Goal: Information Seeking & Learning: Learn about a topic

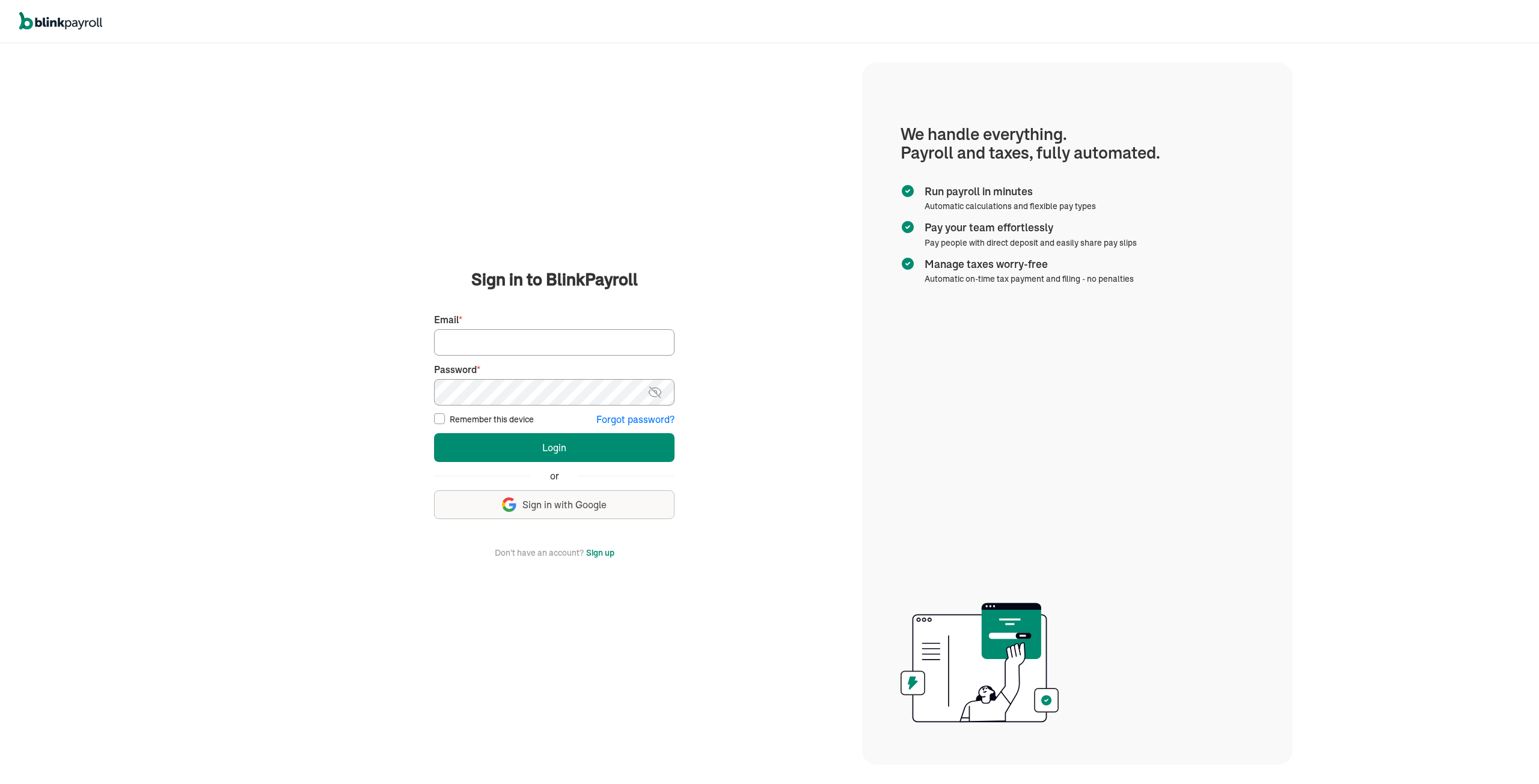
click at [469, 338] on input "Email *" at bounding box center [554, 342] width 240 height 27
type input "tmoore@qualitylinework.com"
click at [434, 433] on button "Login" at bounding box center [554, 447] width 240 height 29
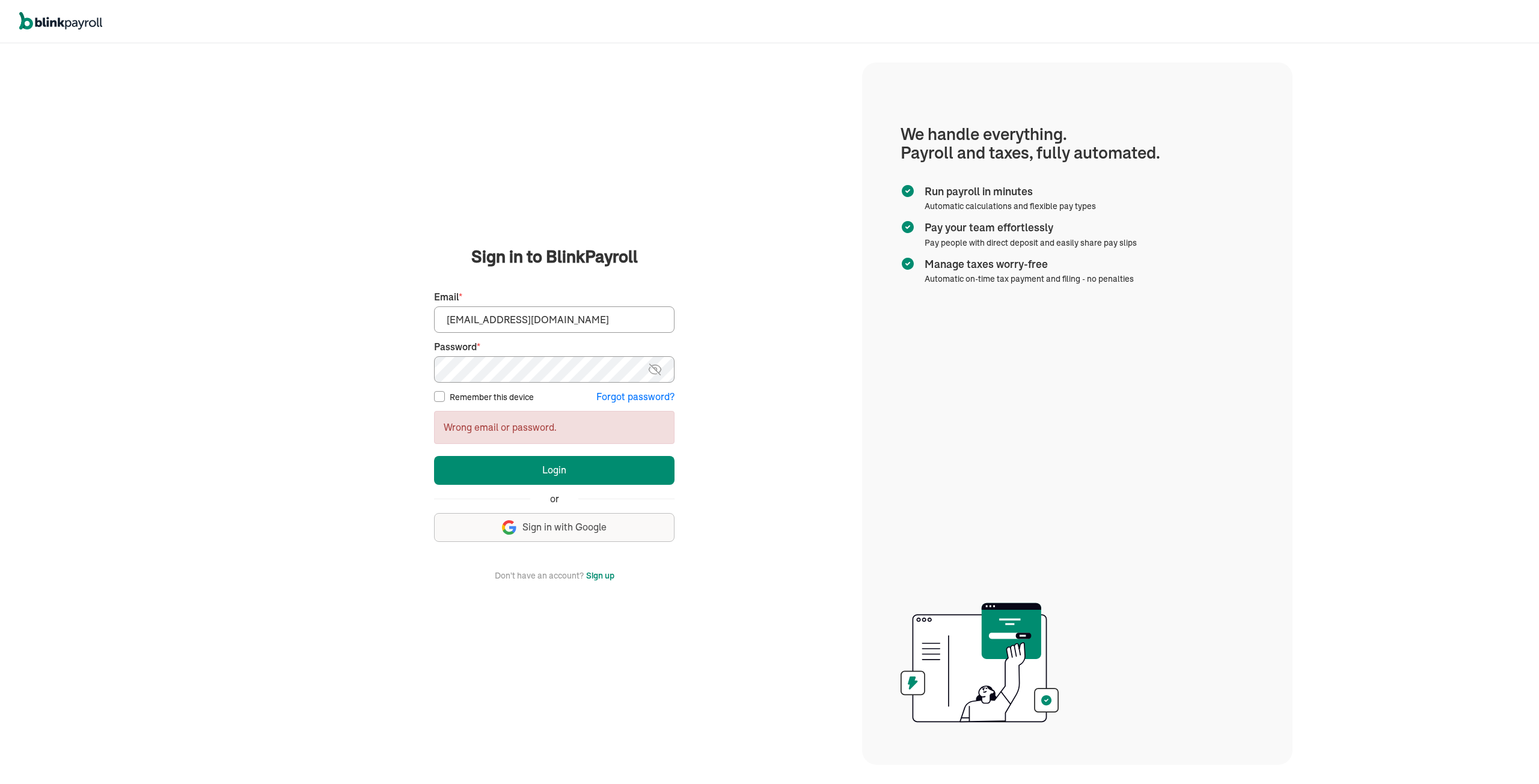
click at [312, 371] on main "Sign in to BlinkPayroll Sign in 30-day free trial Sign up now, get 20% off for …" at bounding box center [555, 413] width 587 height 337
click at [434, 456] on button "Login" at bounding box center [554, 471] width 240 height 29
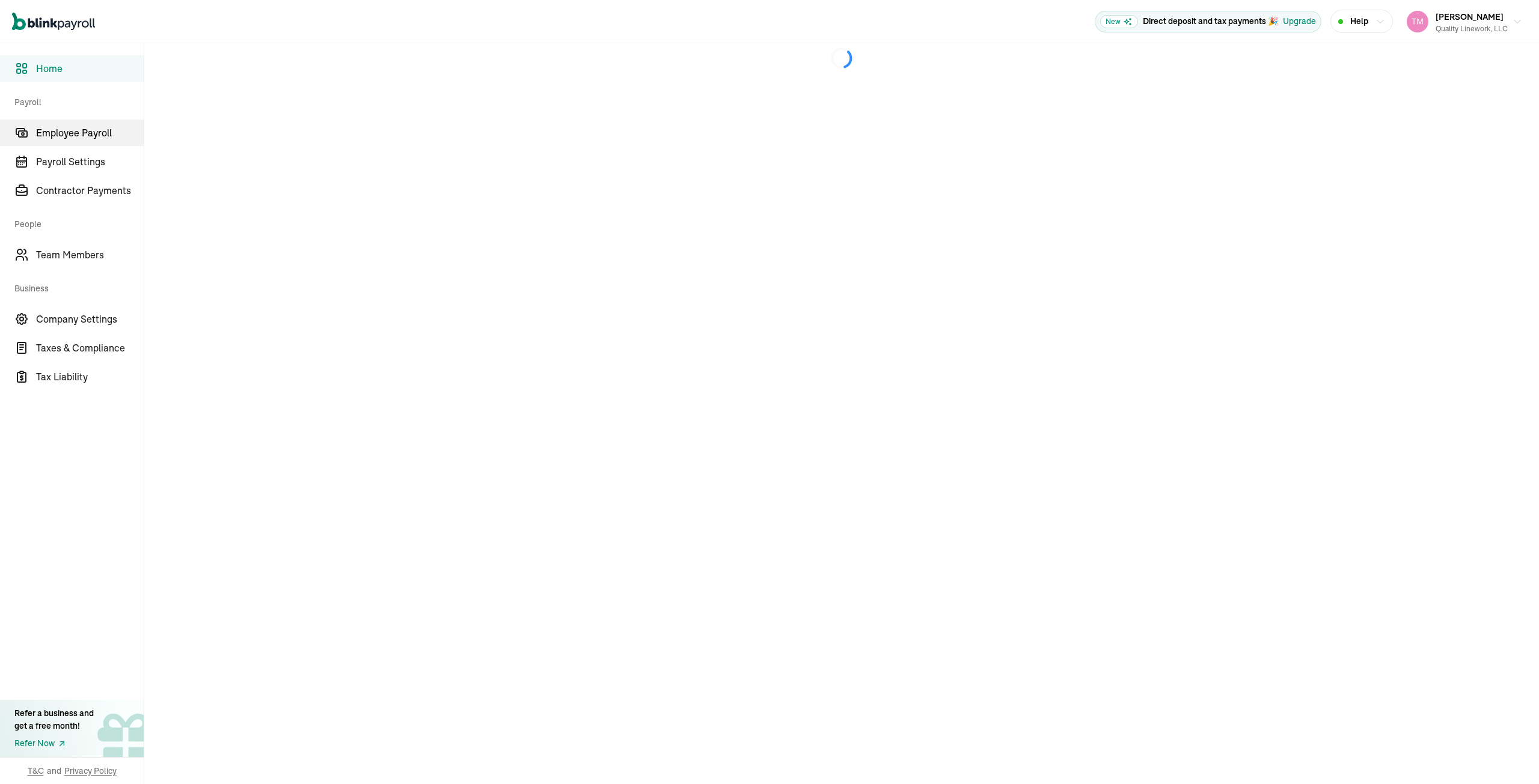
click at [79, 135] on span "Employee Payroll" at bounding box center [90, 133] width 108 height 14
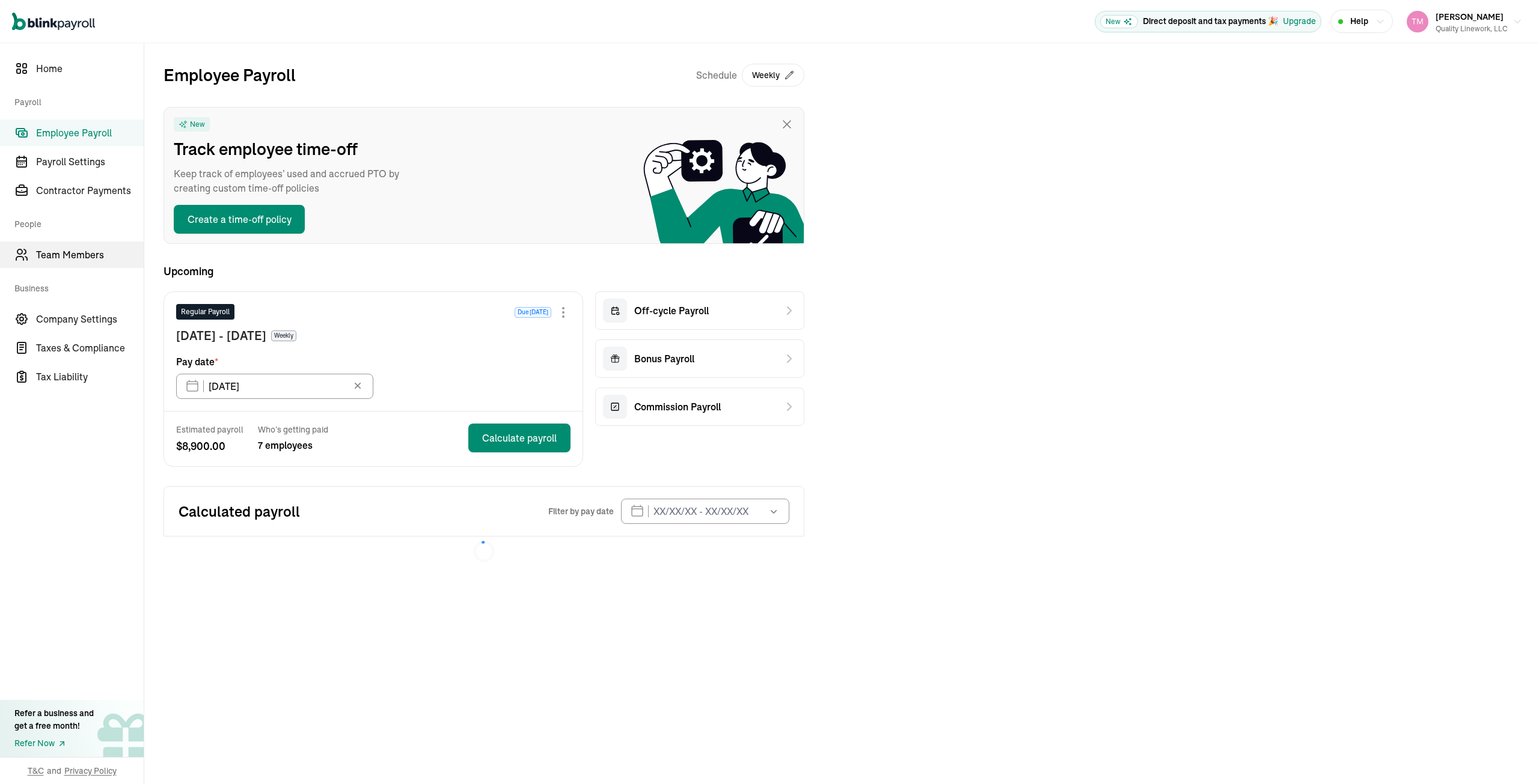
click at [66, 259] on span "Team Members" at bounding box center [90, 255] width 108 height 14
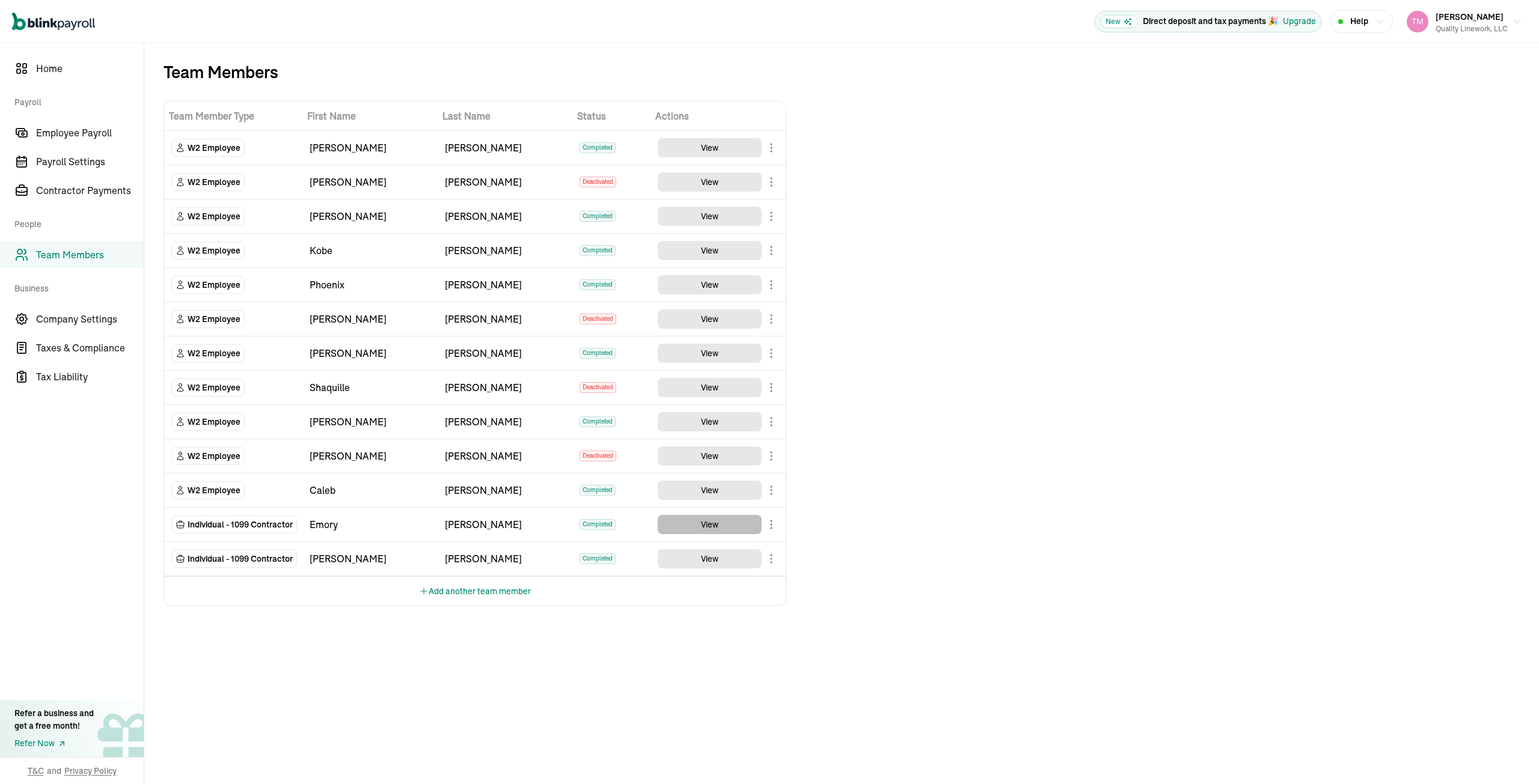
click at [667, 526] on button "View" at bounding box center [709, 525] width 104 height 19
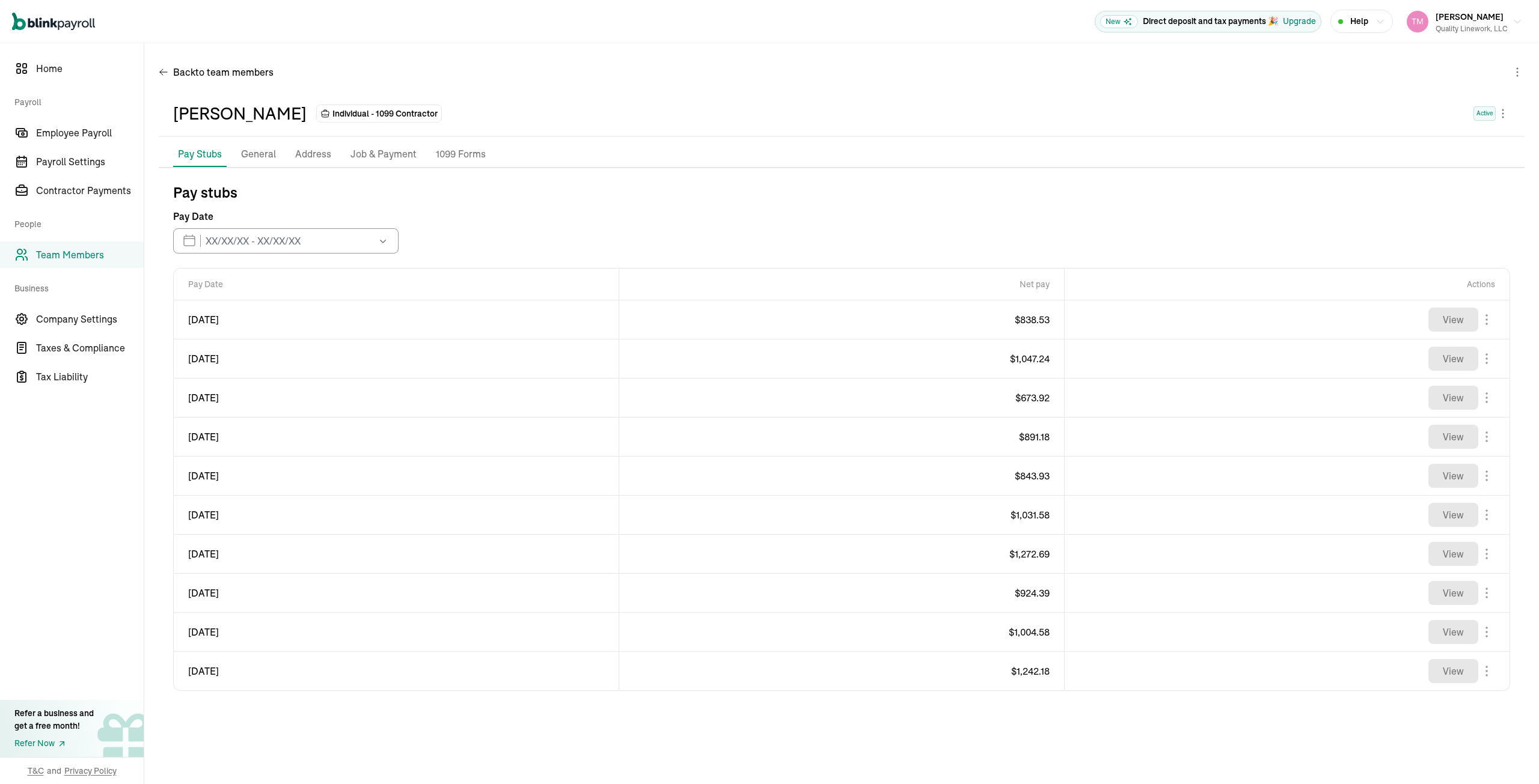
click at [268, 154] on p "General" at bounding box center [258, 154] width 35 height 15
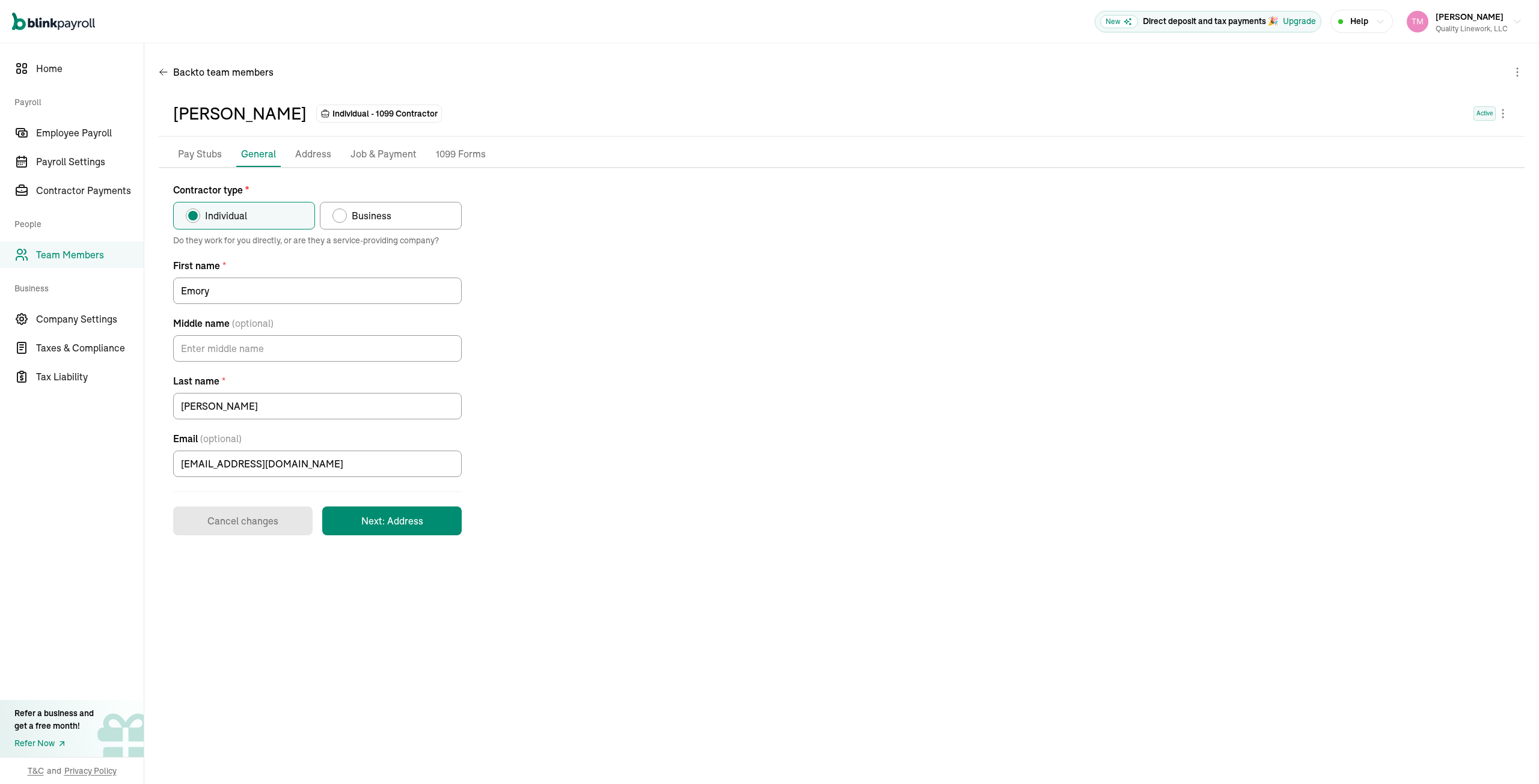
click at [305, 154] on p "Address" at bounding box center [313, 154] width 36 height 15
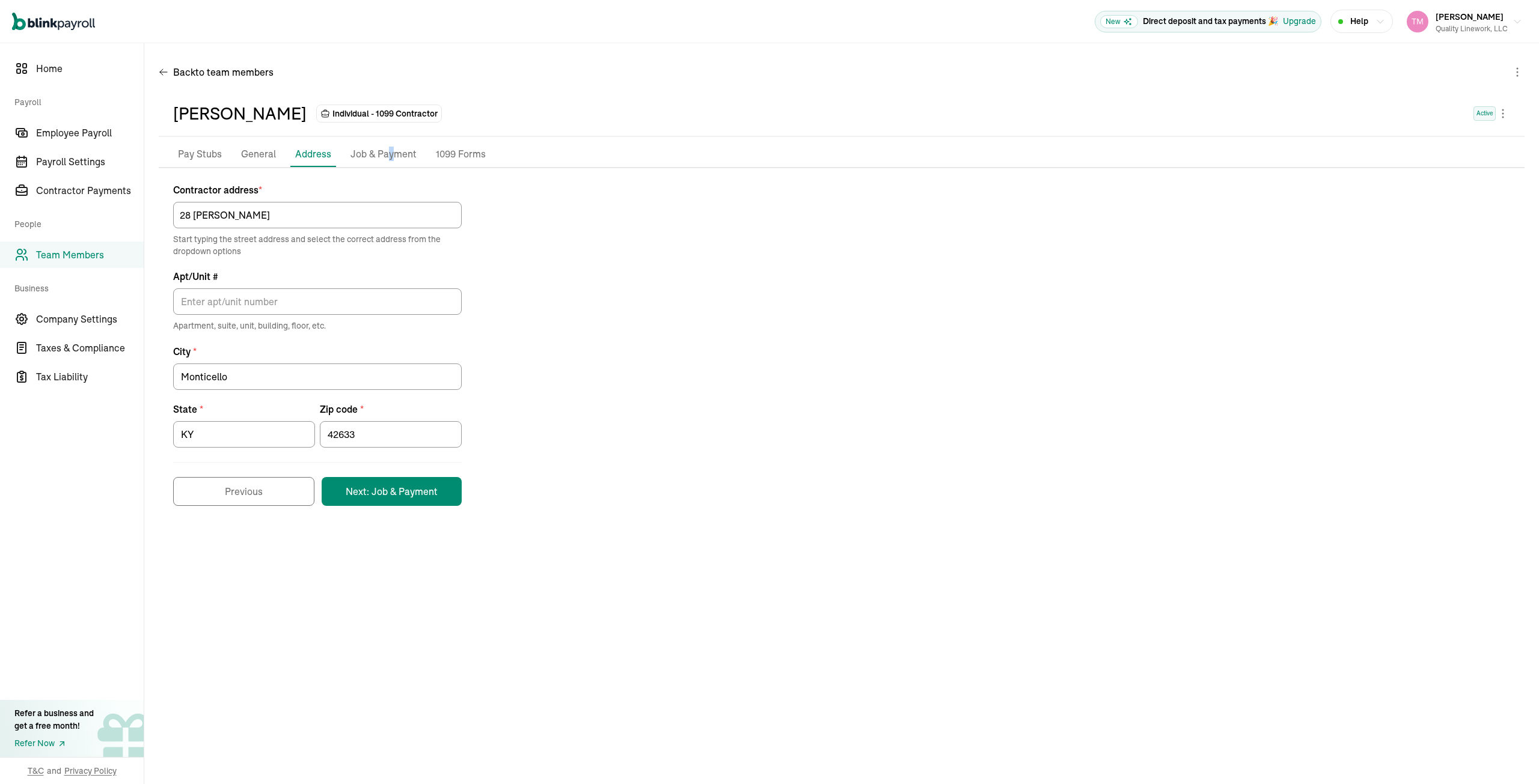
click at [388, 151] on p "Job & Payment" at bounding box center [383, 154] width 66 height 15
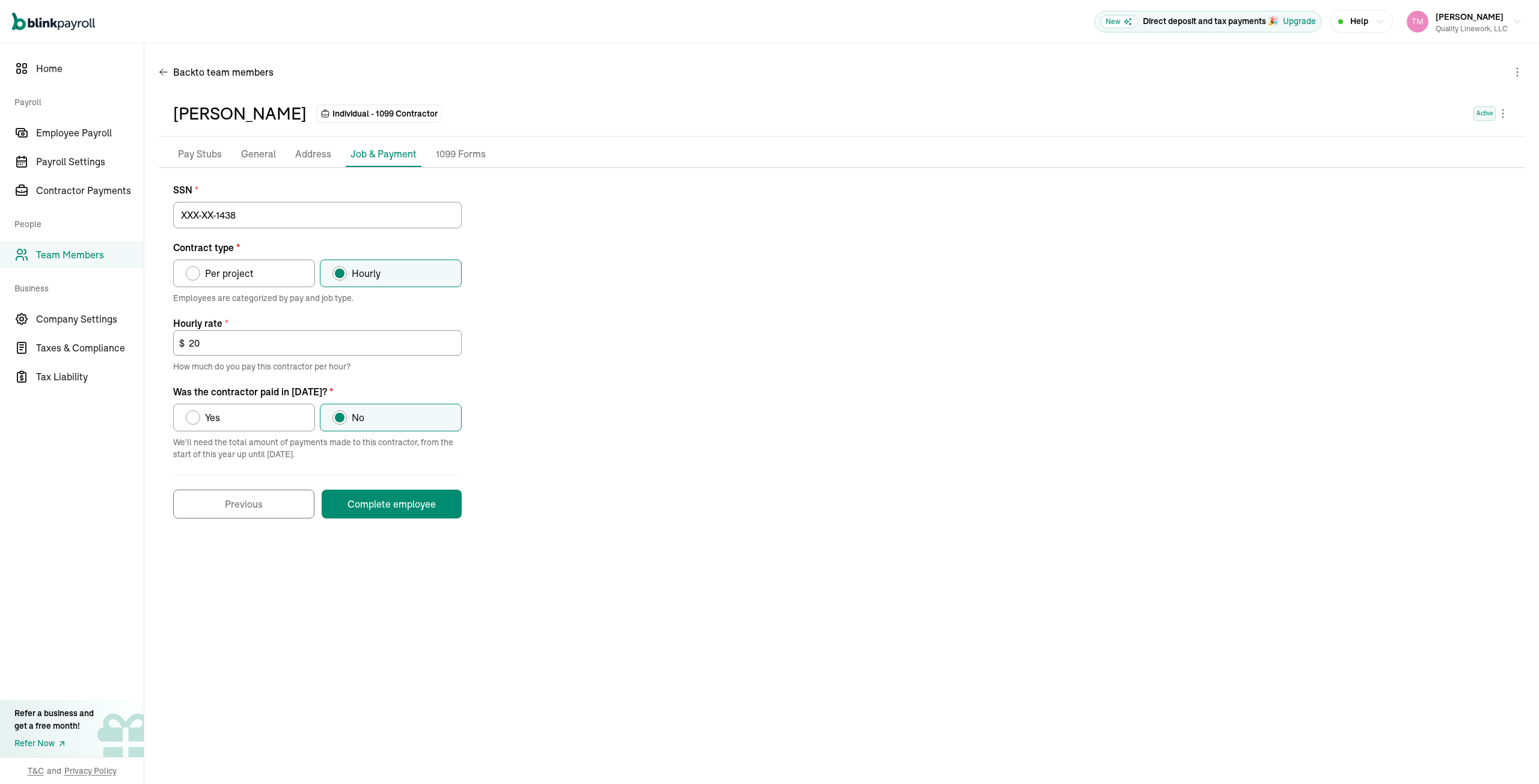
click at [462, 153] on p "1099 Forms" at bounding box center [460, 154] width 50 height 15
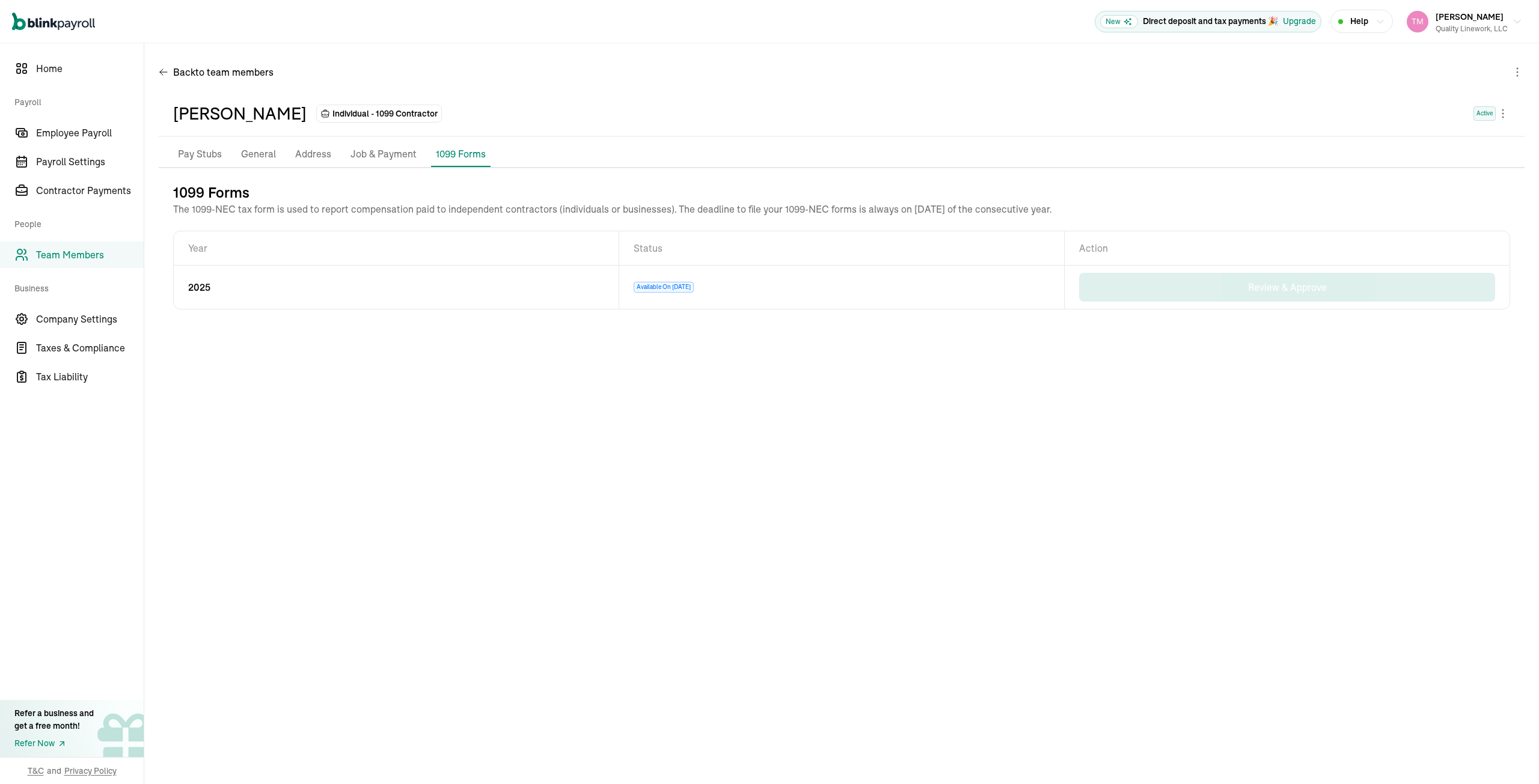
click at [209, 153] on p "Pay Stubs" at bounding box center [199, 154] width 44 height 15
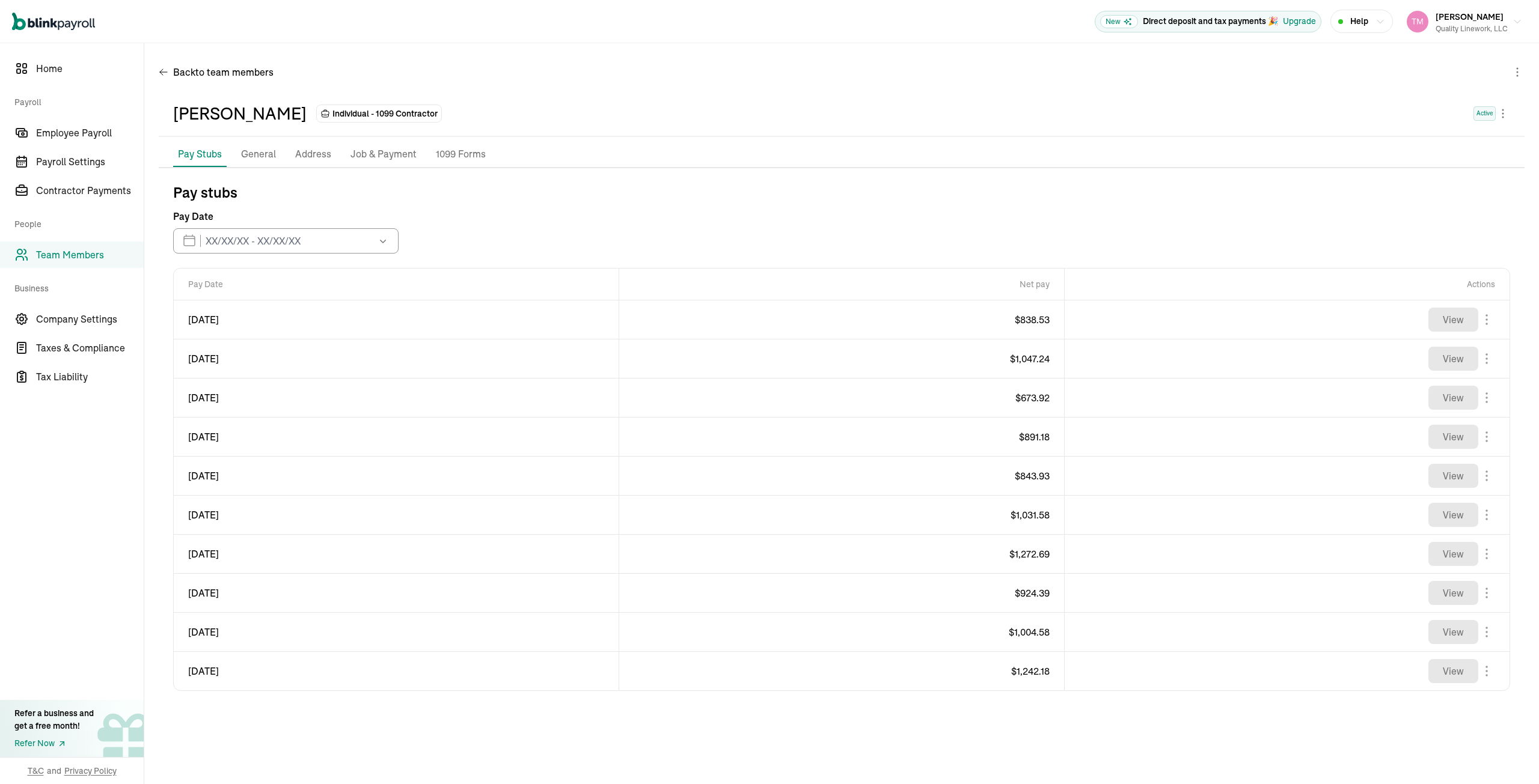
click at [256, 153] on p "General" at bounding box center [258, 154] width 35 height 15
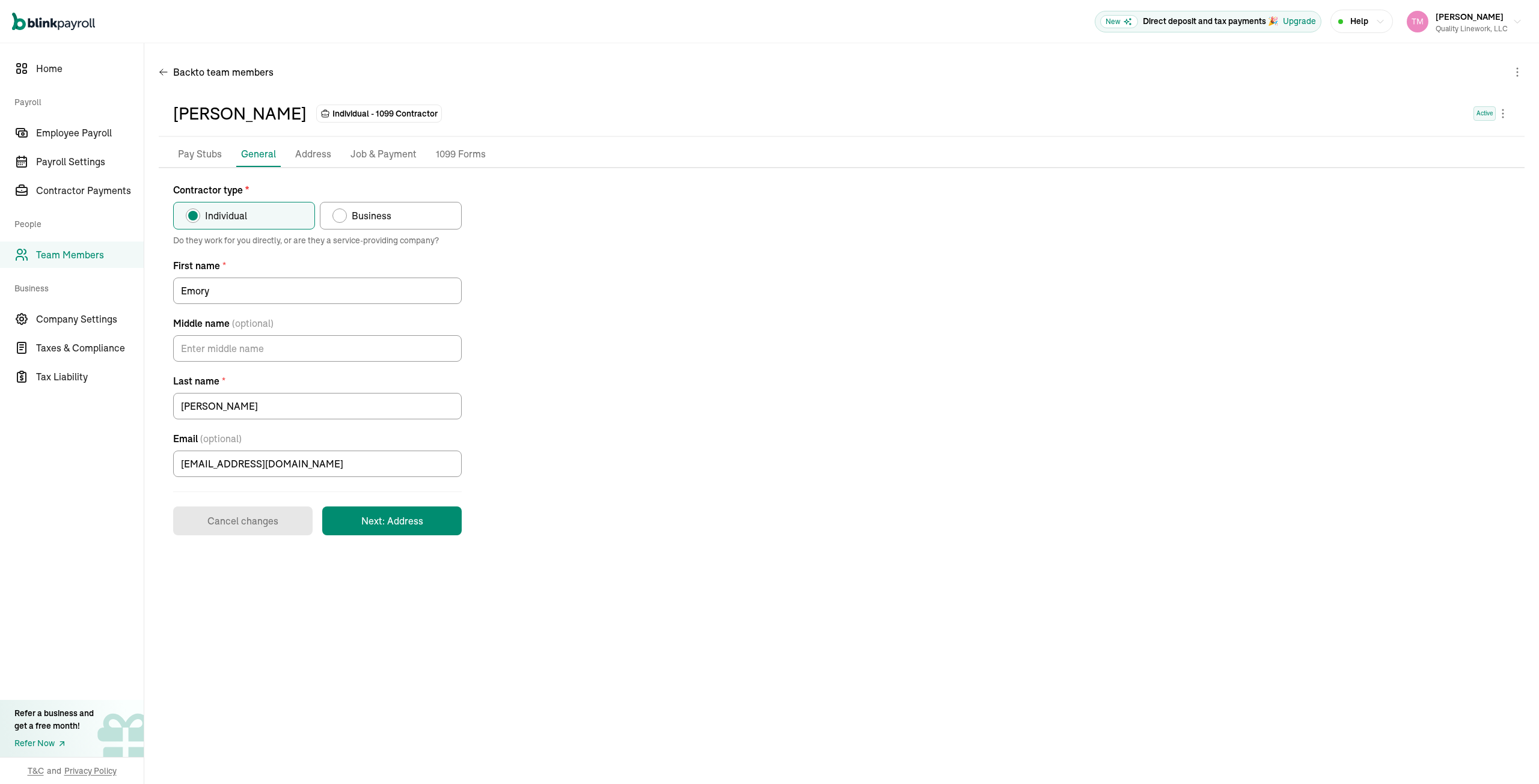
click at [300, 154] on p "Address" at bounding box center [313, 154] width 36 height 15
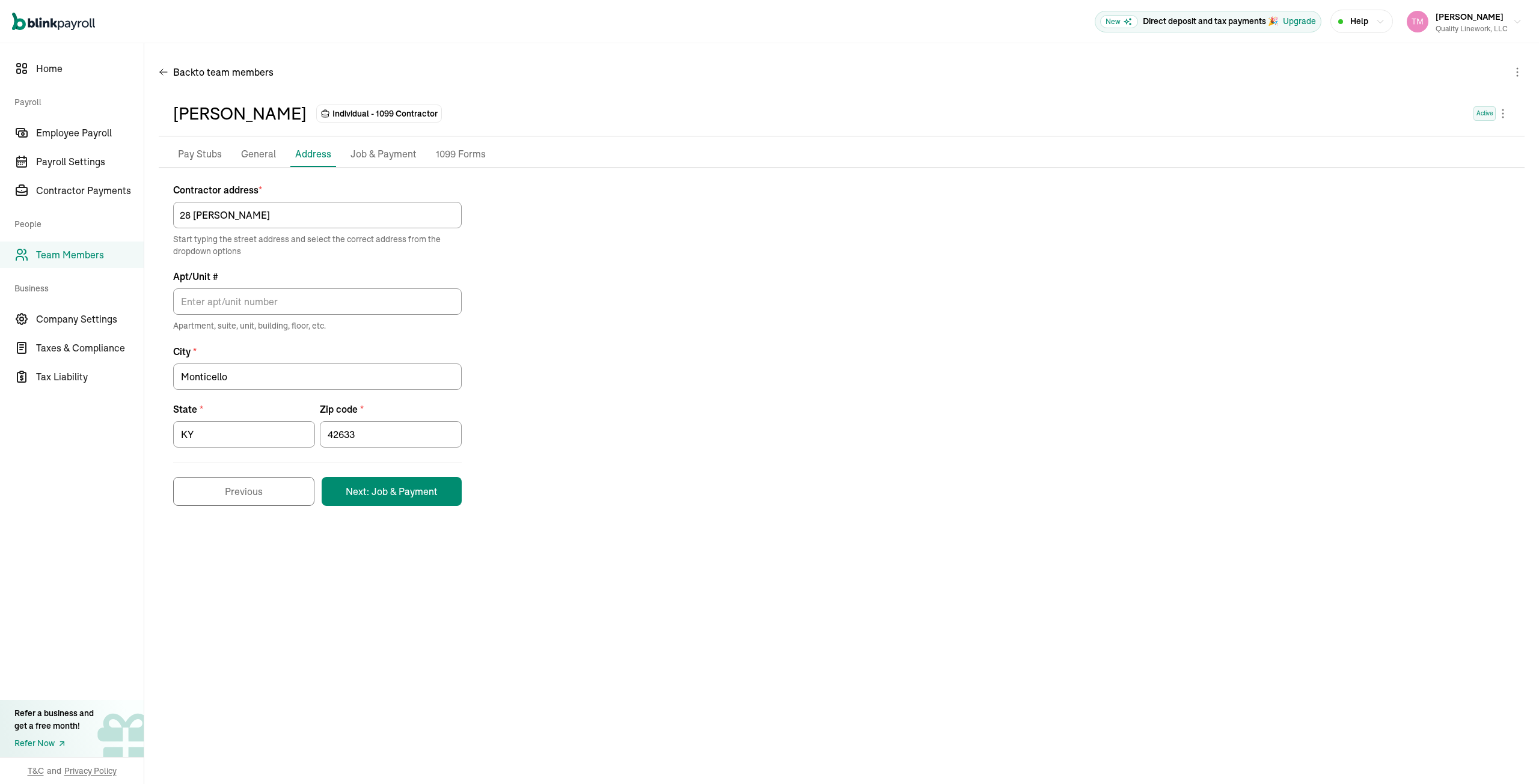
click at [359, 154] on p "Job & Payment" at bounding box center [383, 154] width 66 height 15
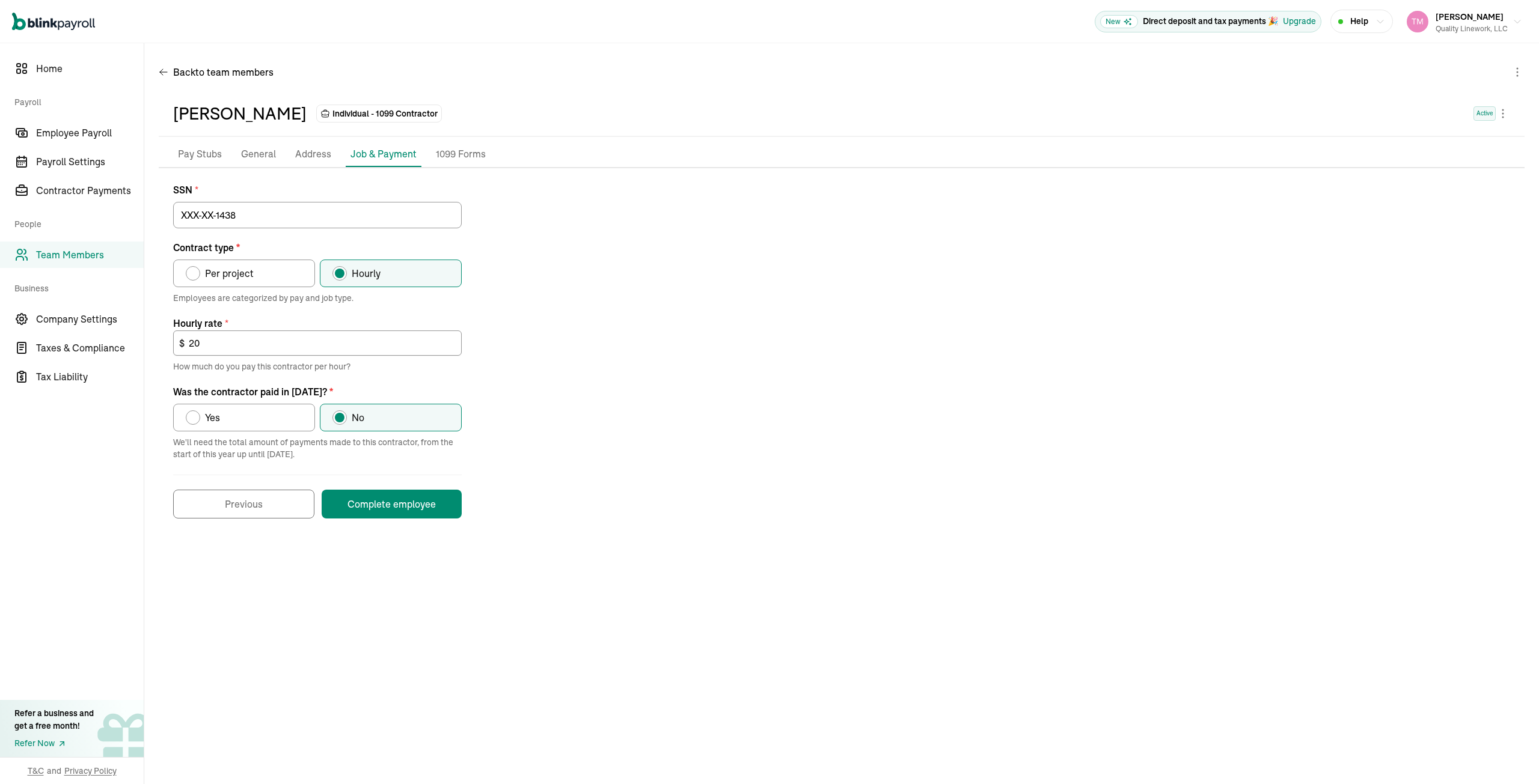
click at [190, 154] on p "Pay Stubs" at bounding box center [199, 154] width 44 height 15
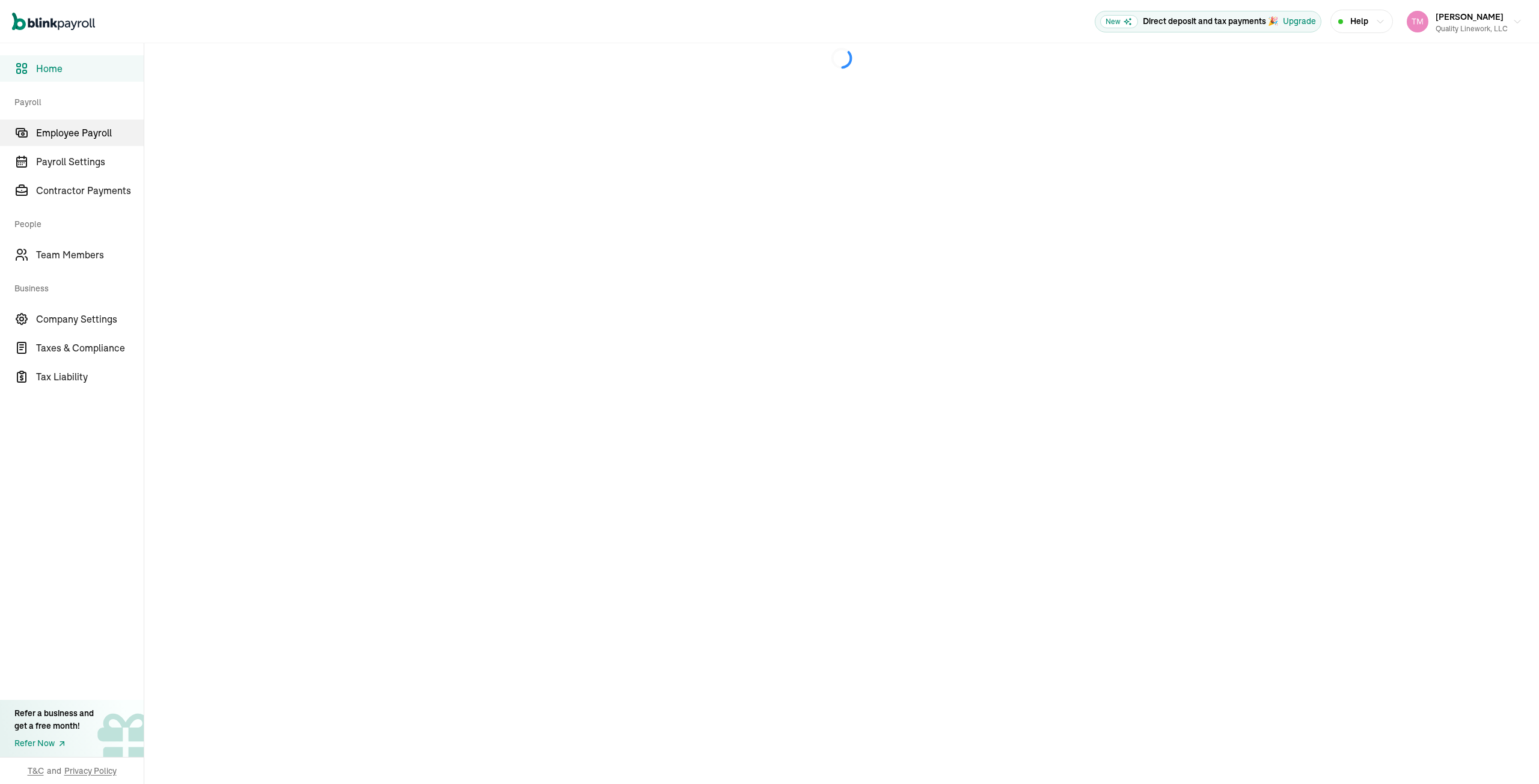
click at [79, 135] on span "Employee Payroll" at bounding box center [90, 133] width 108 height 14
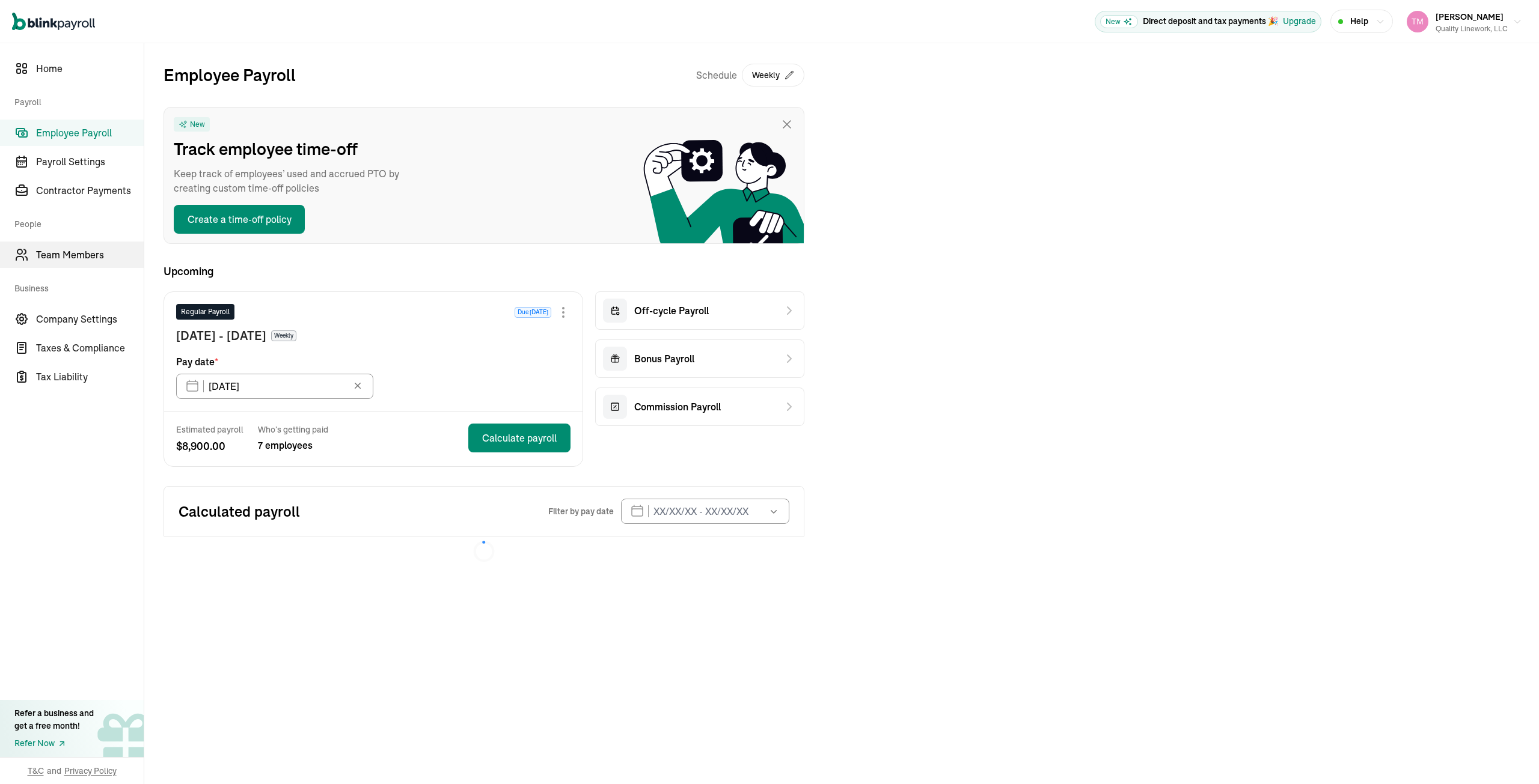
click at [66, 259] on span "Team Members" at bounding box center [90, 255] width 108 height 14
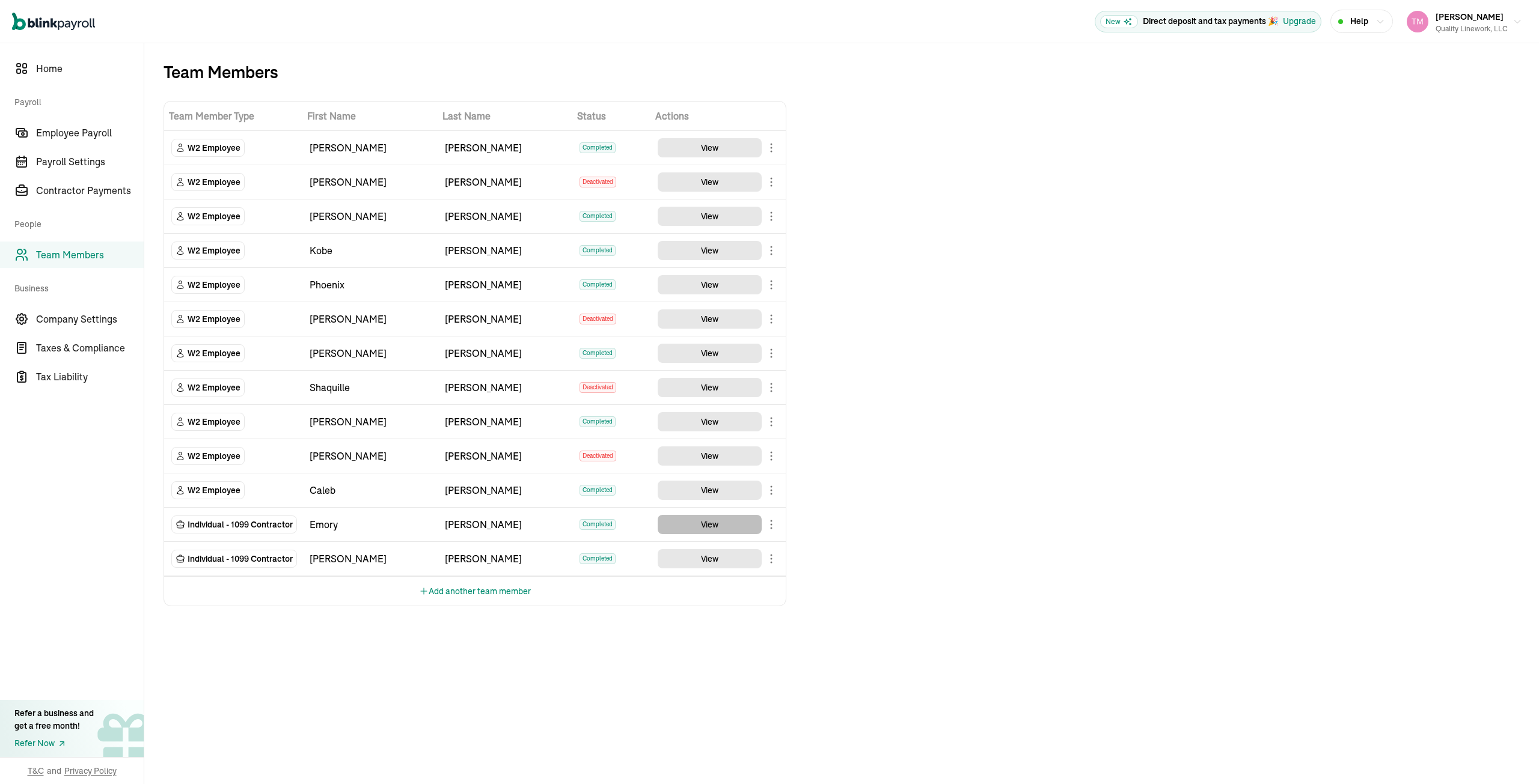
click at [667, 526] on button "View" at bounding box center [709, 525] width 104 height 19
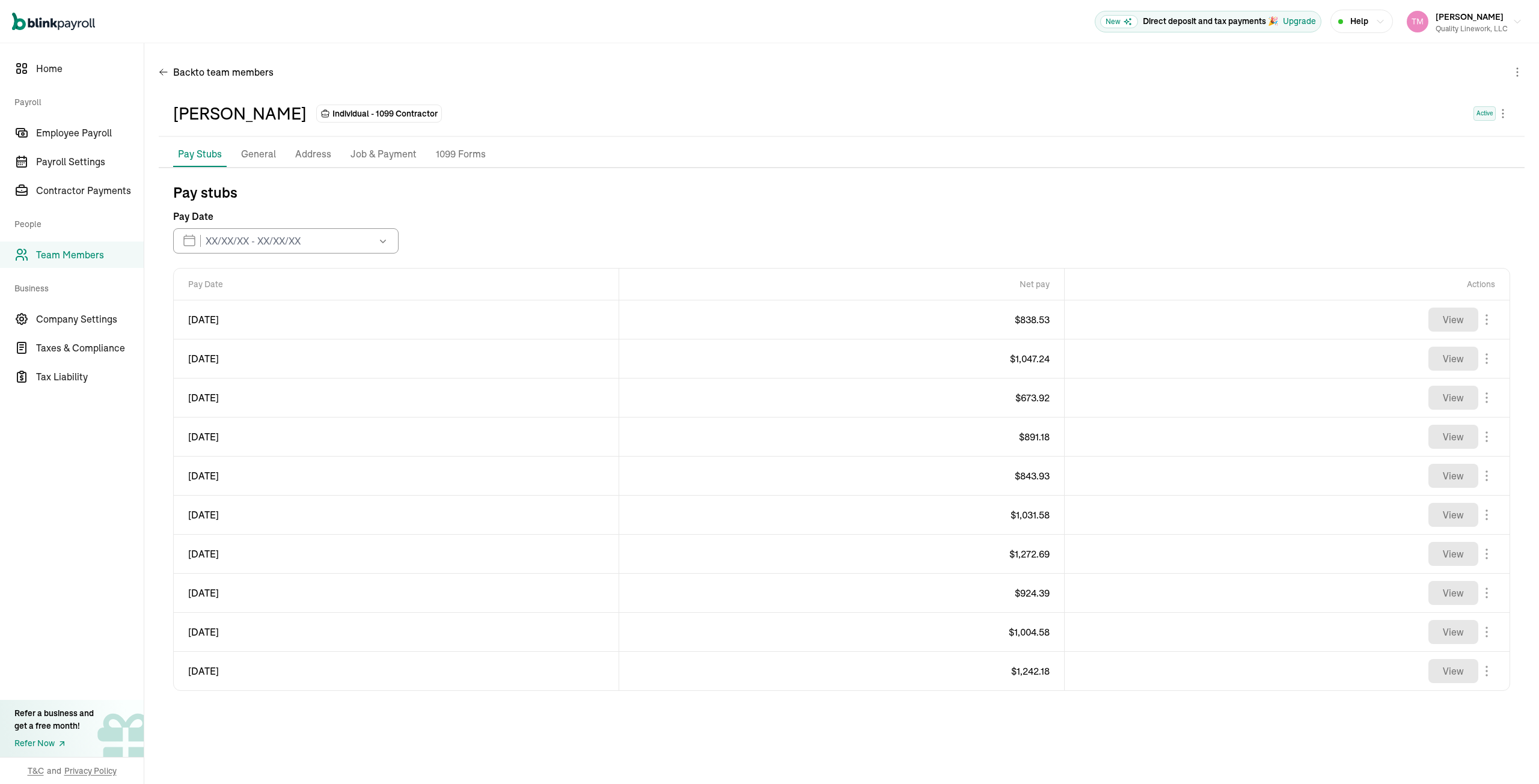
click at [268, 154] on p "General" at bounding box center [258, 154] width 35 height 15
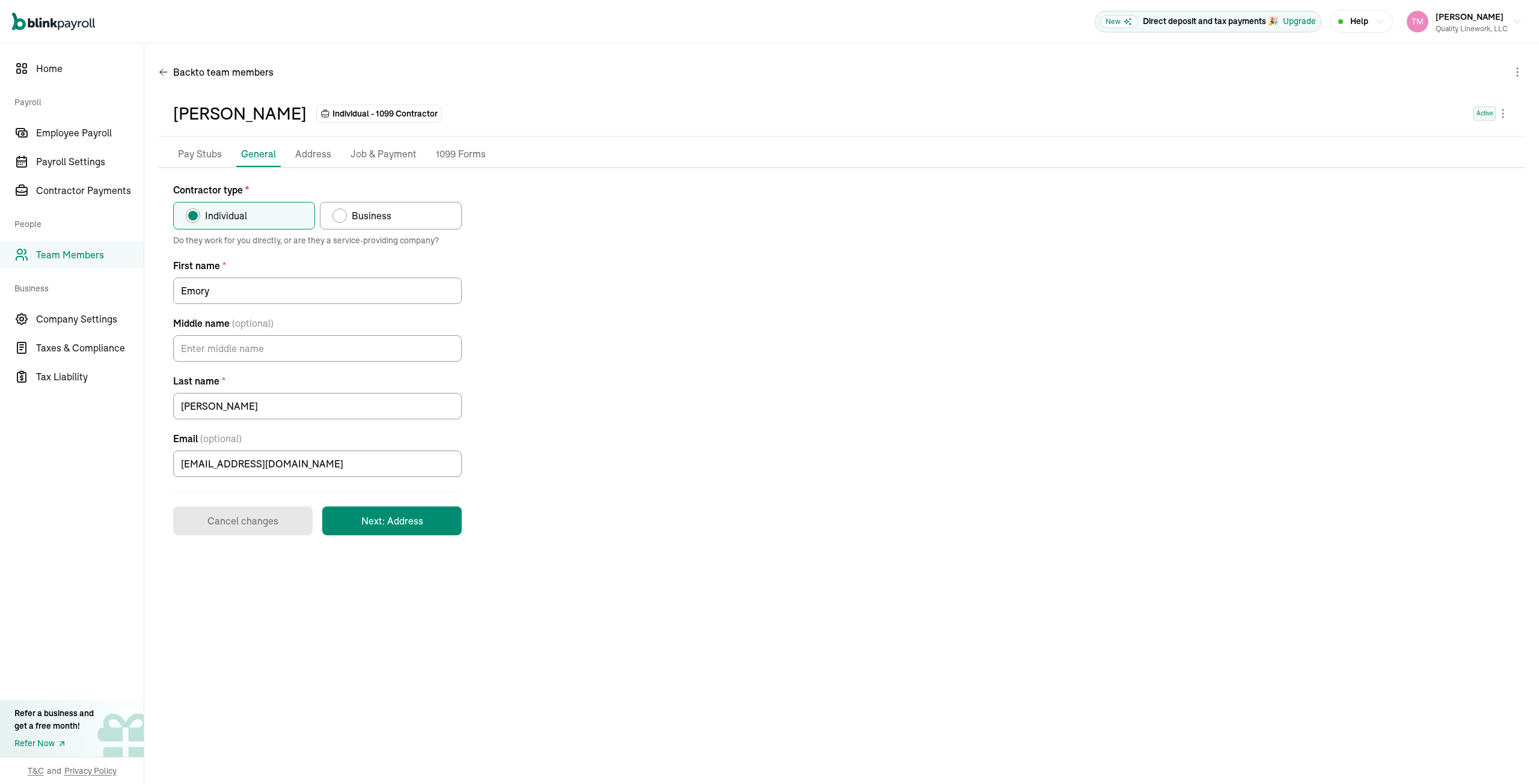
click at [305, 154] on p "Address" at bounding box center [313, 154] width 36 height 15
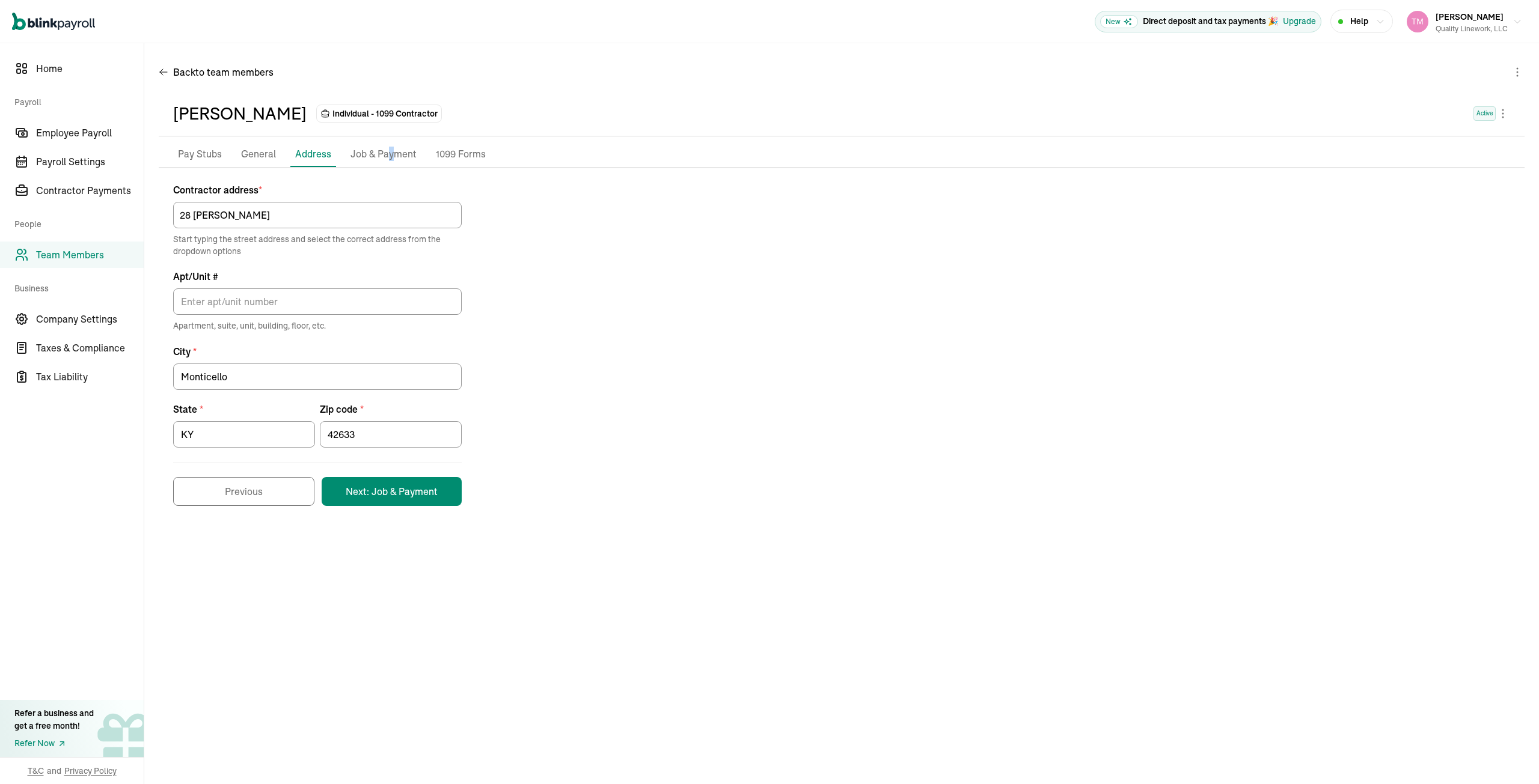
click at [388, 151] on p "Job & Payment" at bounding box center [383, 154] width 66 height 15
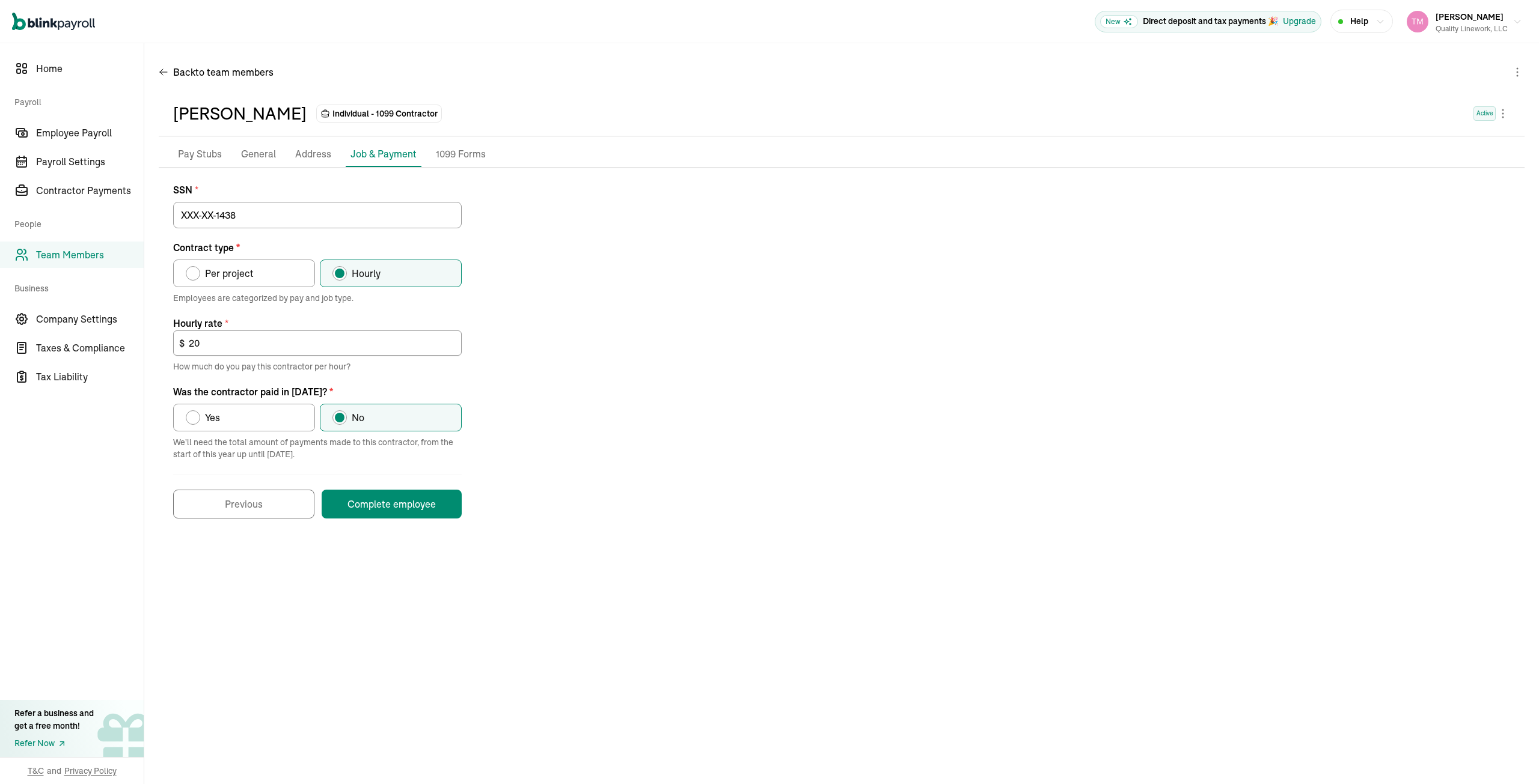
click at [462, 153] on p "1099 Forms" at bounding box center [460, 154] width 50 height 15
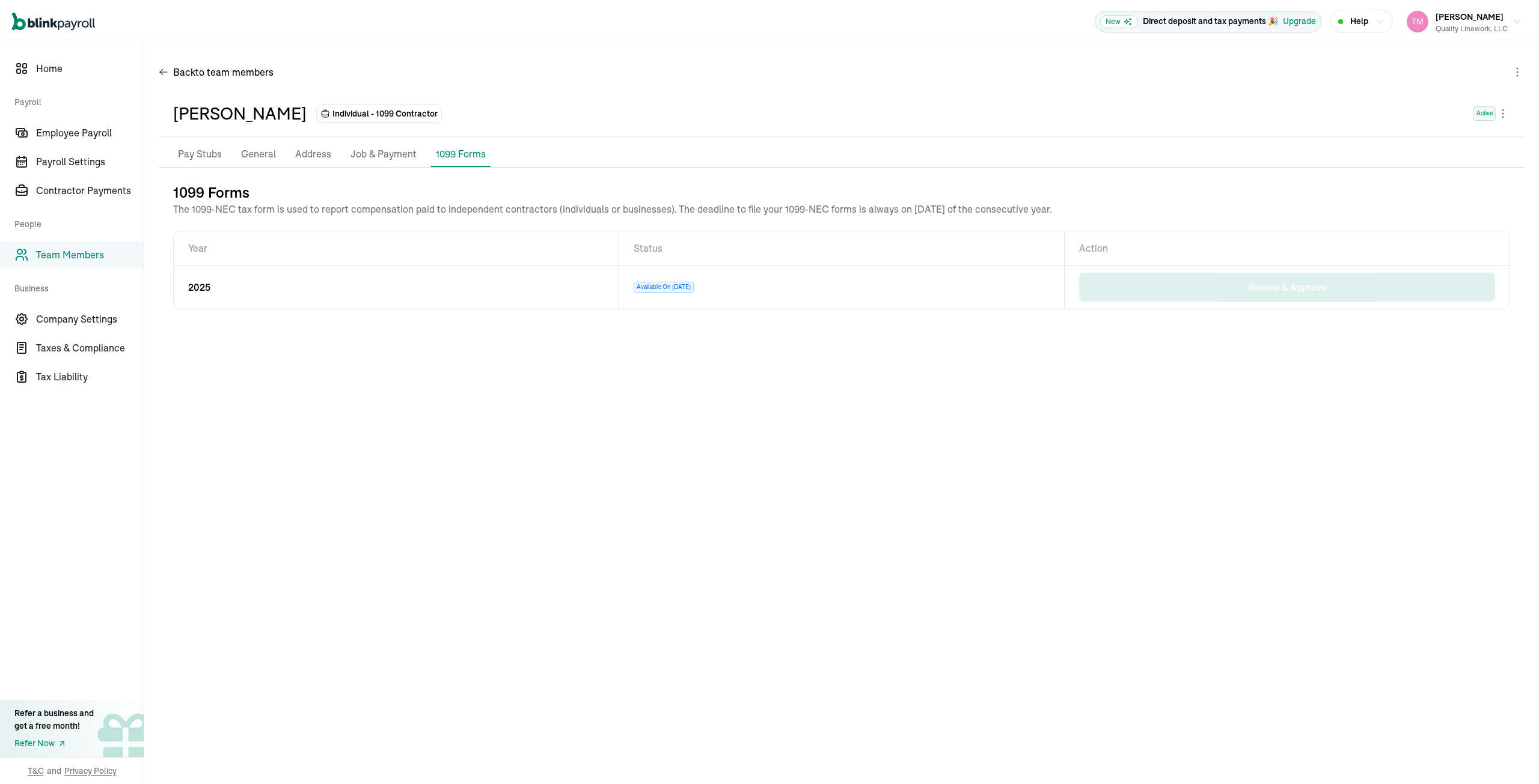
click at [209, 153] on p "Pay Stubs" at bounding box center [199, 154] width 44 height 15
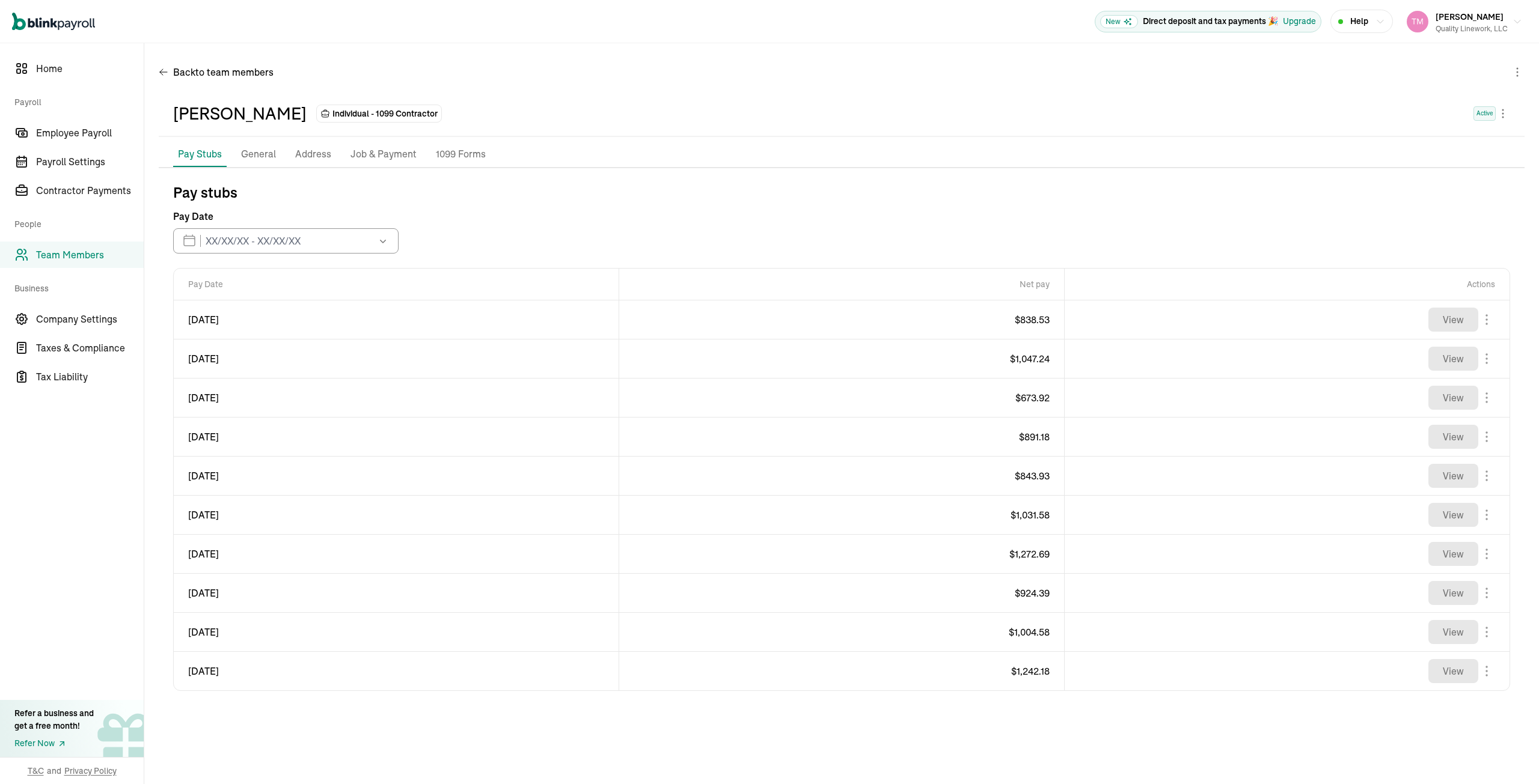
click at [256, 153] on p "General" at bounding box center [258, 154] width 35 height 15
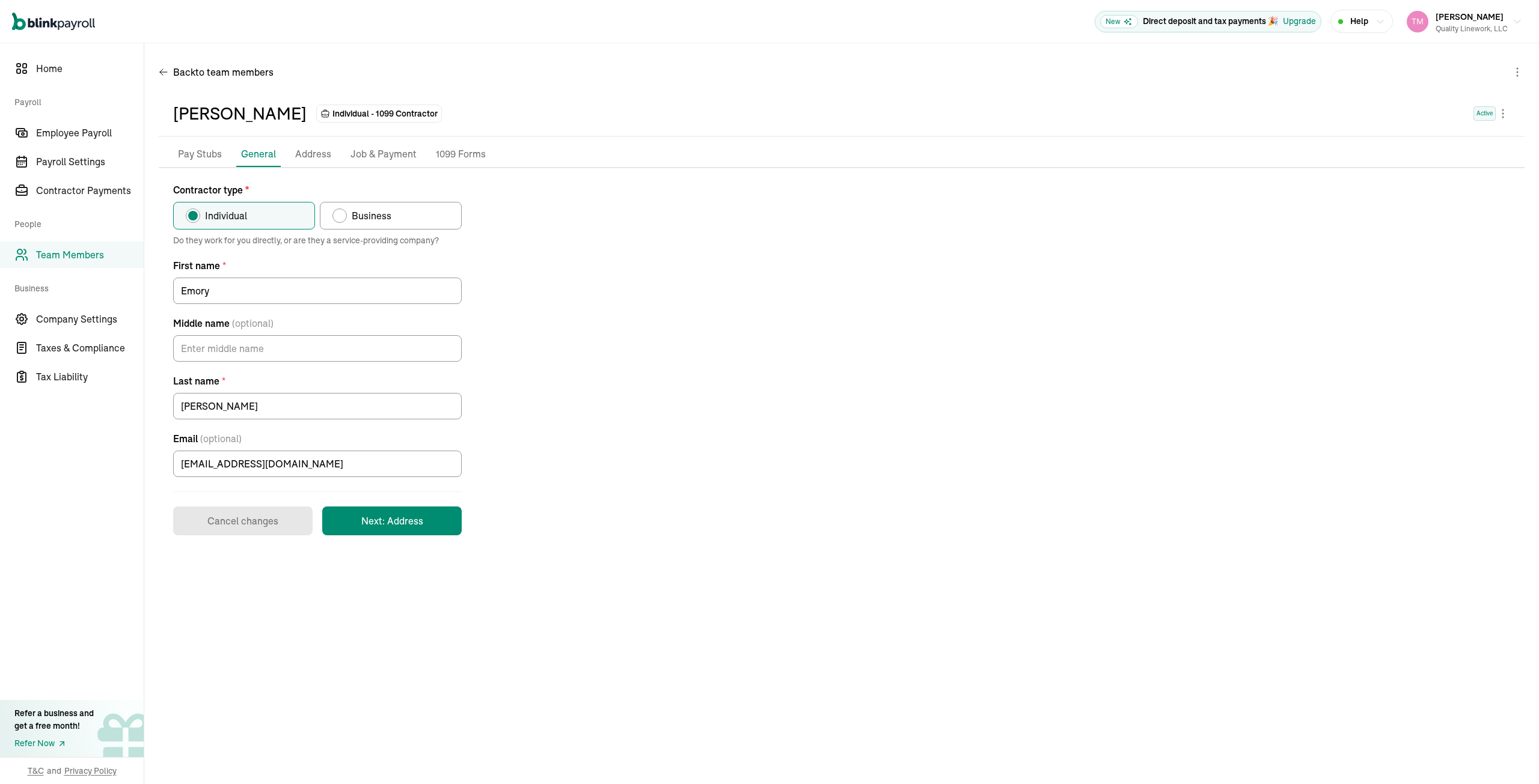
click at [300, 154] on p "Address" at bounding box center [313, 154] width 36 height 15
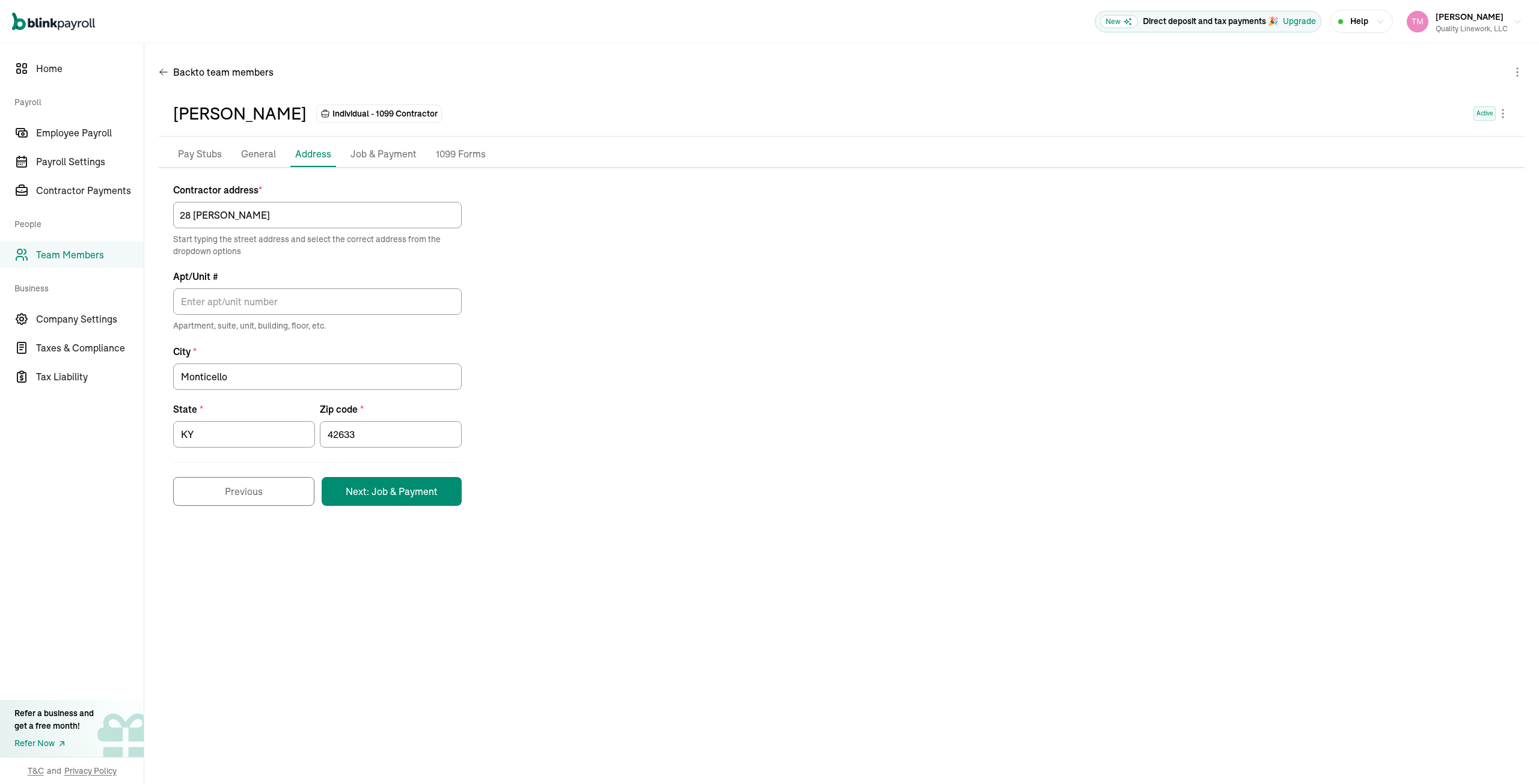
click at [359, 154] on p "Job & Payment" at bounding box center [383, 154] width 66 height 15
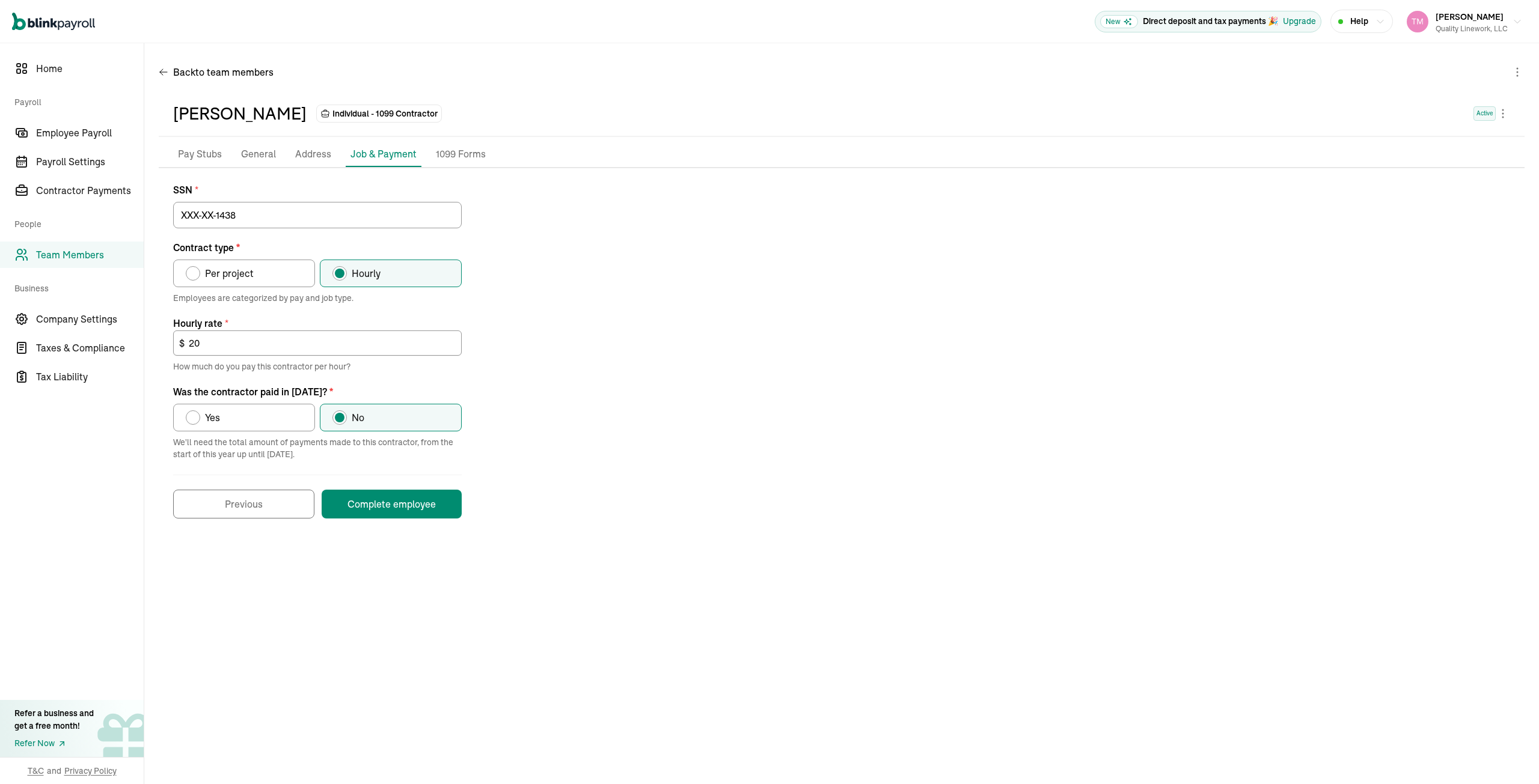
click at [190, 154] on p "Pay Stubs" at bounding box center [199, 154] width 44 height 15
